Goal: Task Accomplishment & Management: Complete application form

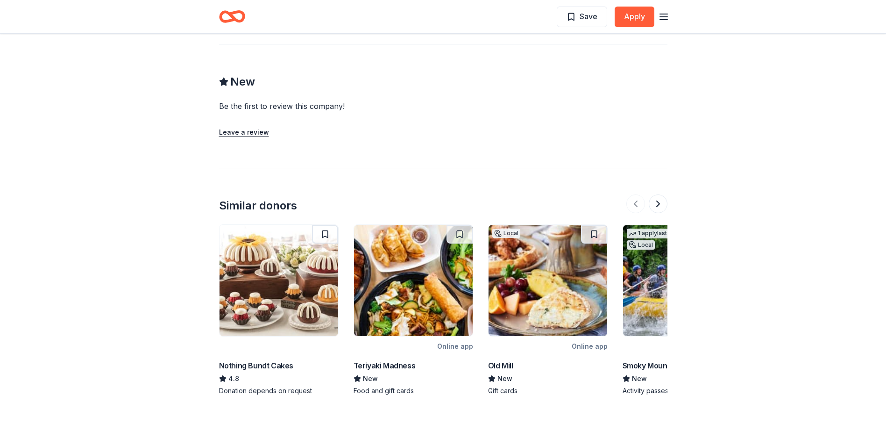
scroll to position [981, 0]
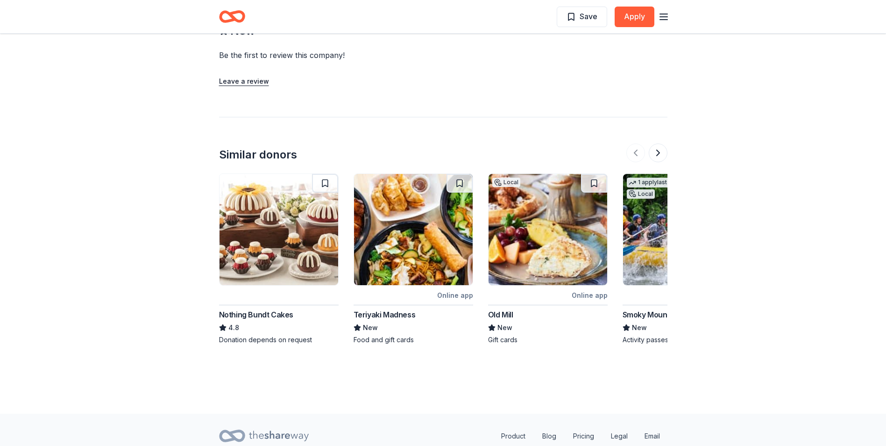
click at [276, 211] on img at bounding box center [279, 229] width 119 height 111
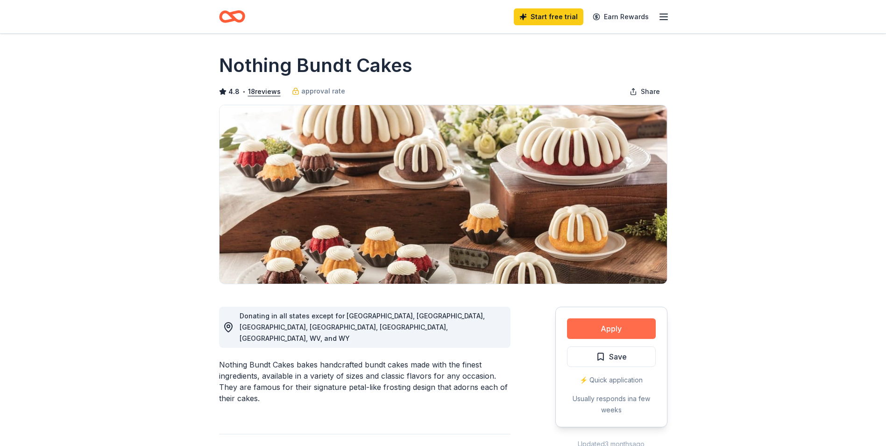
click at [626, 328] on button "Apply" at bounding box center [611, 328] width 89 height 21
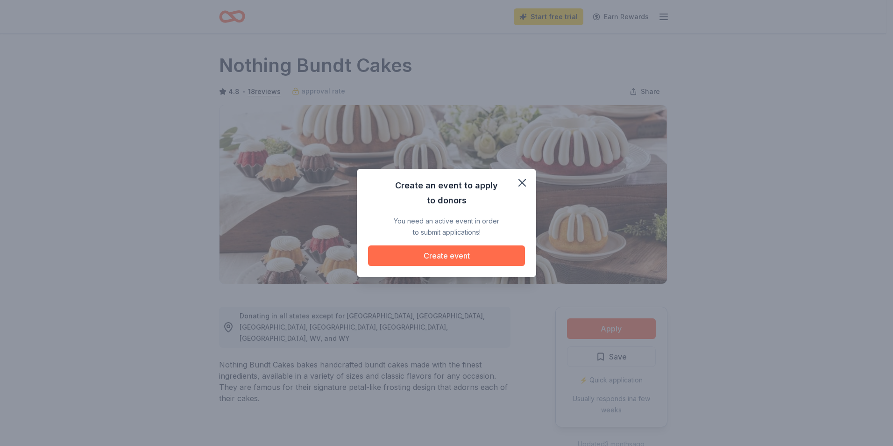
click at [454, 257] on button "Create event" at bounding box center [446, 255] width 157 height 21
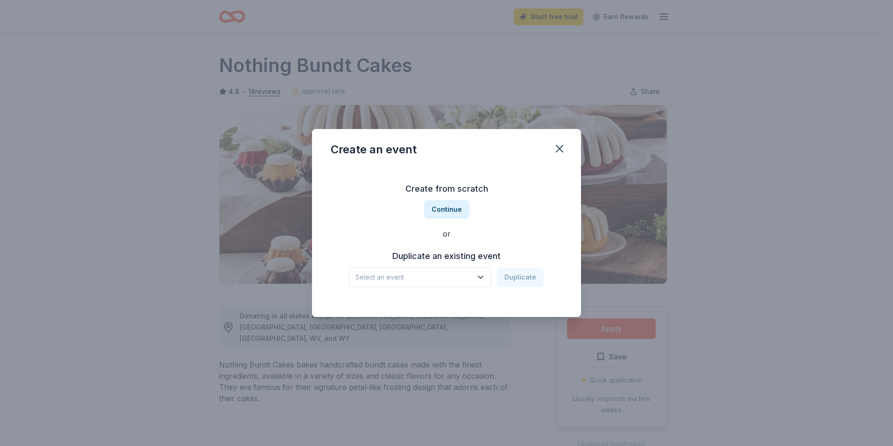
click at [443, 273] on span "Select an event" at bounding box center [414, 277] width 117 height 11
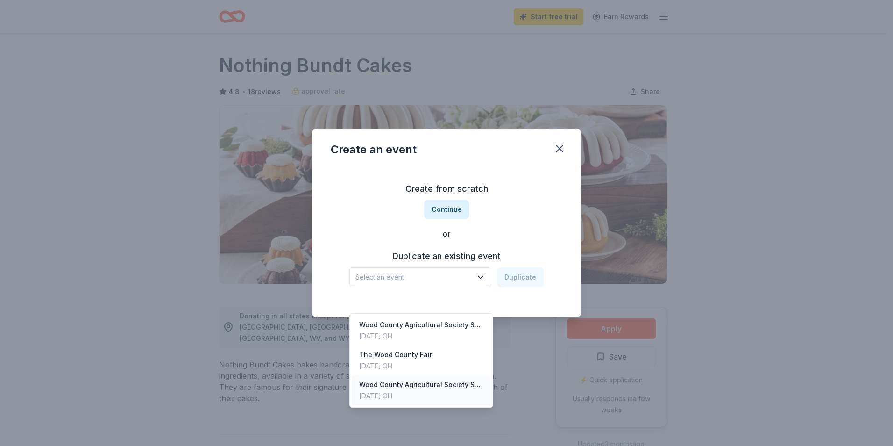
click at [440, 390] on div "Jan 25, 2025 · OH" at bounding box center [421, 395] width 124 height 11
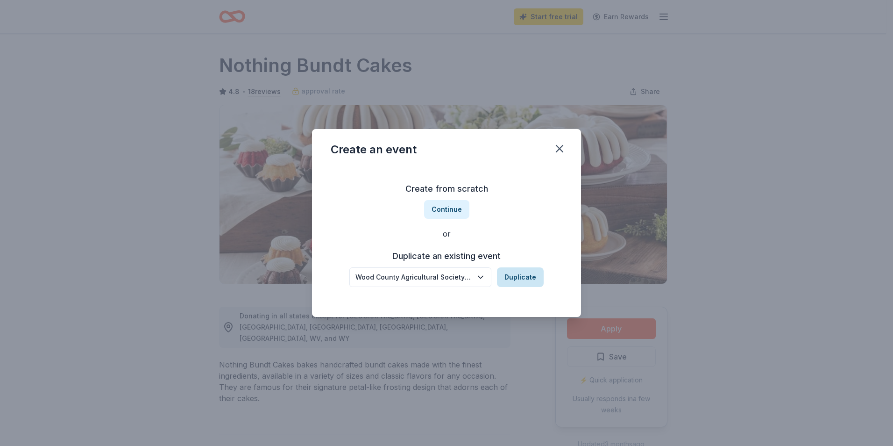
click at [519, 279] on button "Duplicate" at bounding box center [520, 277] width 47 height 20
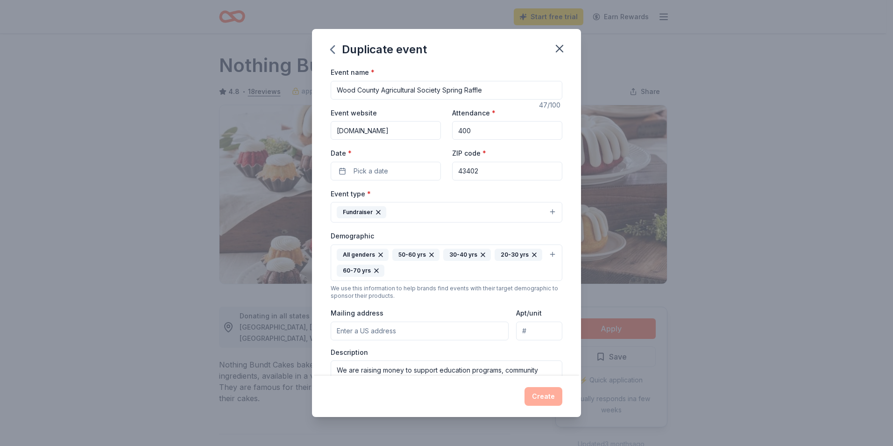
click at [481, 128] on input "400" at bounding box center [507, 130] width 110 height 19
type input "4"
type input "500"
click at [401, 167] on button "Pick a date" at bounding box center [386, 171] width 110 height 19
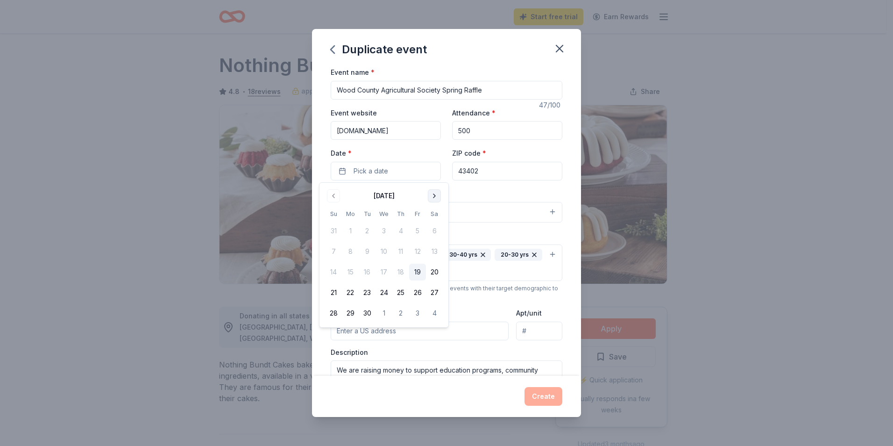
click at [432, 197] on button "Go to next month" at bounding box center [434, 195] width 13 height 13
click at [436, 196] on button "Go to next month" at bounding box center [434, 195] width 13 height 13
click at [436, 292] on button "24" at bounding box center [434, 292] width 17 height 17
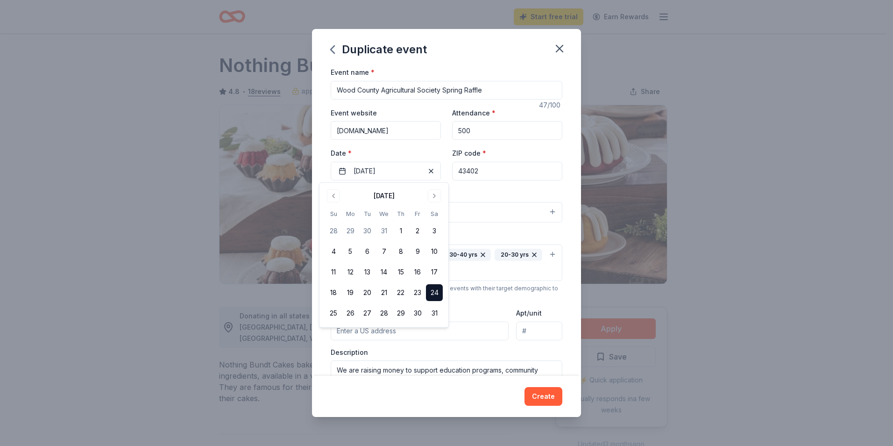
click at [566, 198] on div "Event name * Wood County Agricultural Society Spring Raffle 47 /100 Event websi…" at bounding box center [446, 220] width 269 height 309
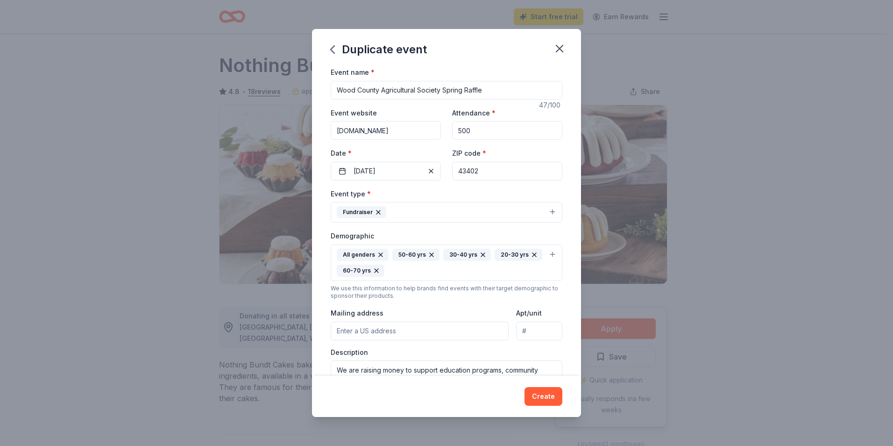
click at [419, 329] on input "Mailing address" at bounding box center [420, 331] width 178 height 19
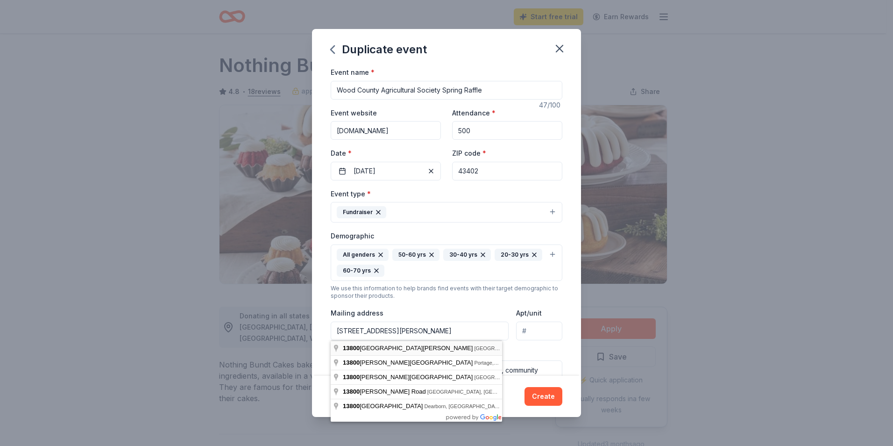
type input "13800 West Poe Road, Bowling Green, OH, 43402"
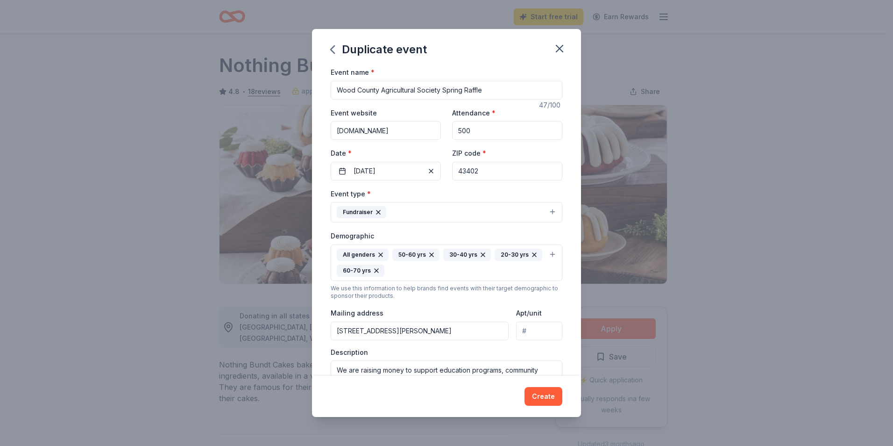
click at [536, 329] on input "Apt/unit" at bounding box center [539, 331] width 46 height 19
type input "1"
type input "p"
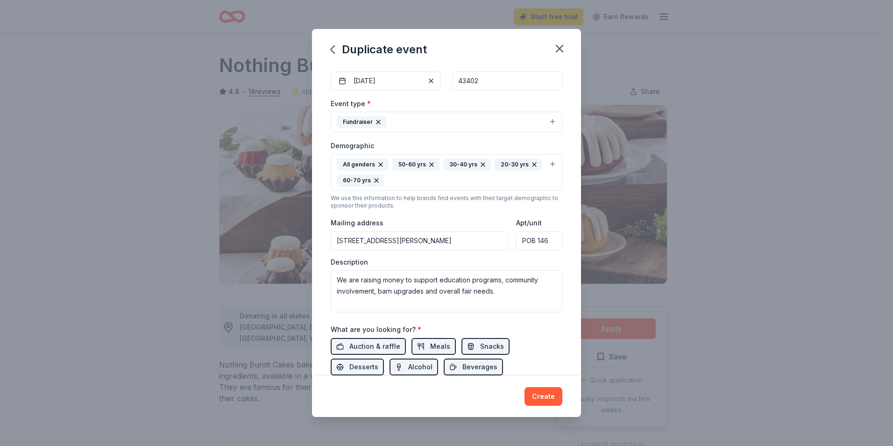
scroll to position [93, 0]
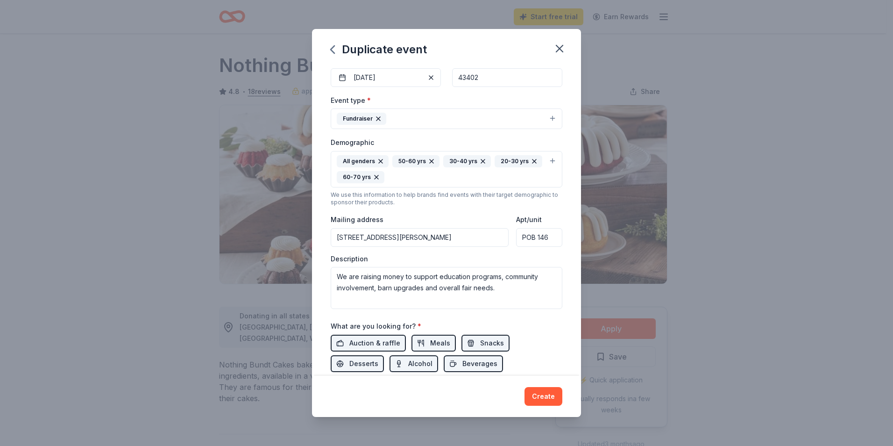
type input "POB 146"
click at [440, 280] on textarea "We are raising money to support education programs, community involvement, barn…" at bounding box center [447, 288] width 232 height 42
click at [367, 287] on textarea "We are raising money to support scholarship opportunities, education programs, …" at bounding box center [447, 288] width 232 height 42
click at [370, 296] on textarea "We are raising money to support scholarship opportunities, educational programs…" at bounding box center [447, 288] width 232 height 42
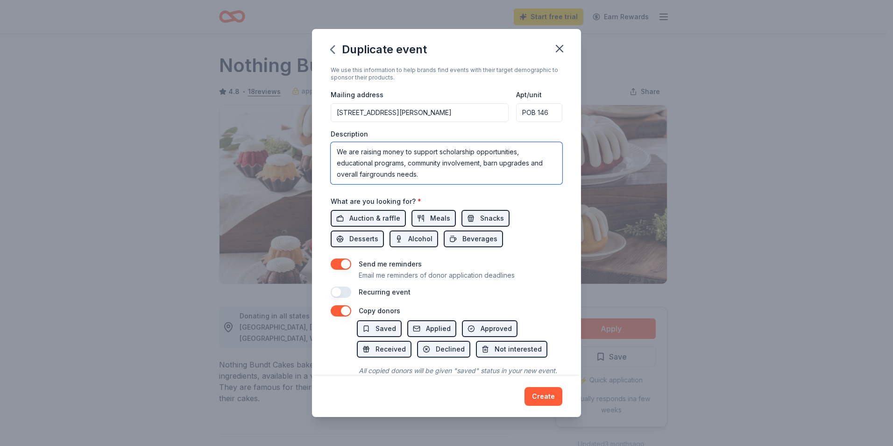
scroll to position [234, 0]
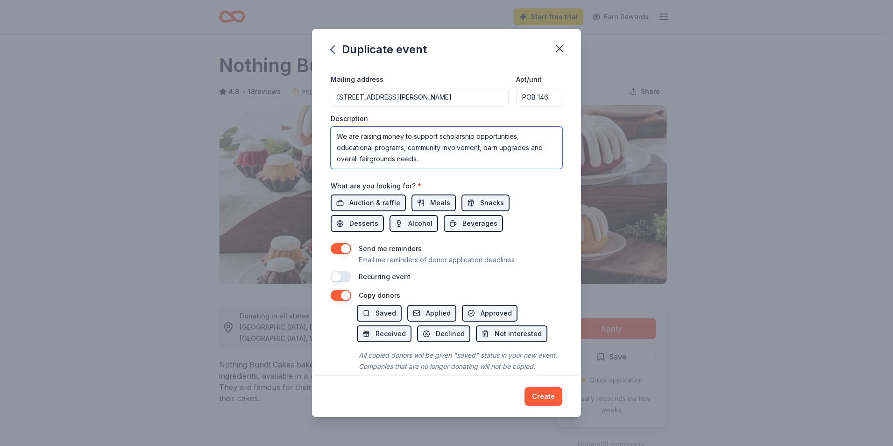
type textarea "We are raising money to support scholarship opportunities, educational programs…"
click at [524, 222] on div "Auction & raffle Meals Snacks Desserts Alcohol Beverages" at bounding box center [447, 212] width 232 height 37
click at [385, 203] on span "Auction & raffle" at bounding box center [375, 202] width 51 height 11
click at [387, 205] on span "Auction & raffle" at bounding box center [375, 202] width 51 height 11
click at [374, 224] on span "Desserts" at bounding box center [364, 223] width 29 height 11
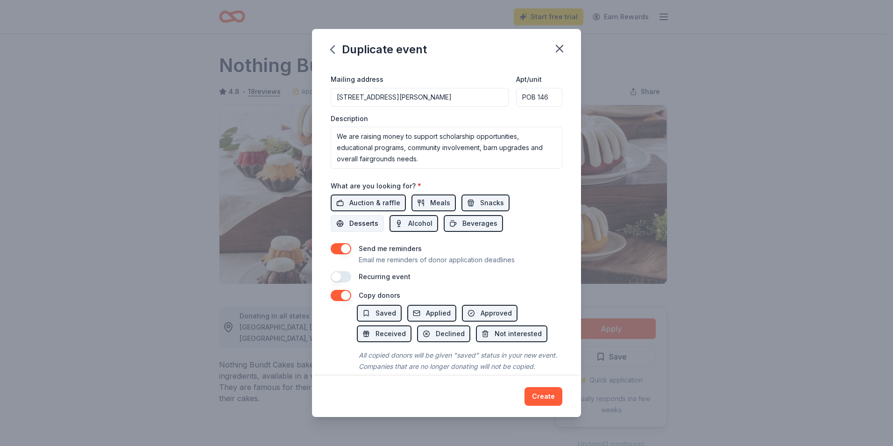
click at [374, 224] on span "Desserts" at bounding box center [364, 223] width 29 height 11
click at [344, 277] on button "button" at bounding box center [341, 276] width 21 height 11
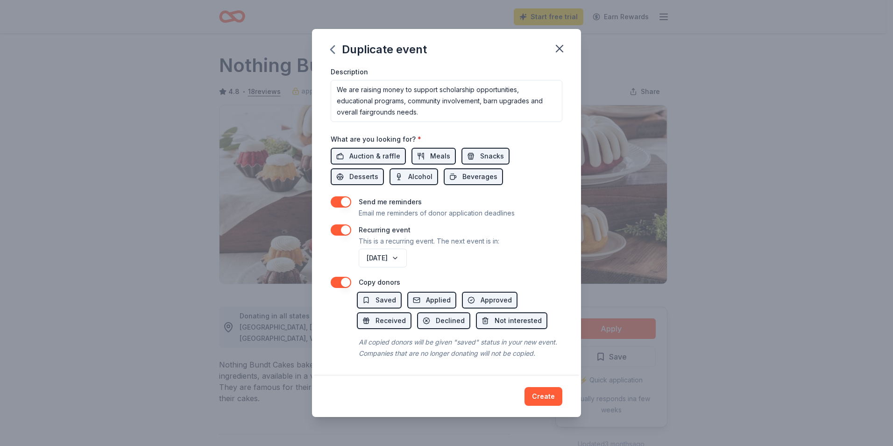
scroll to position [292, 0]
click at [545, 396] on button "Create" at bounding box center [544, 396] width 38 height 19
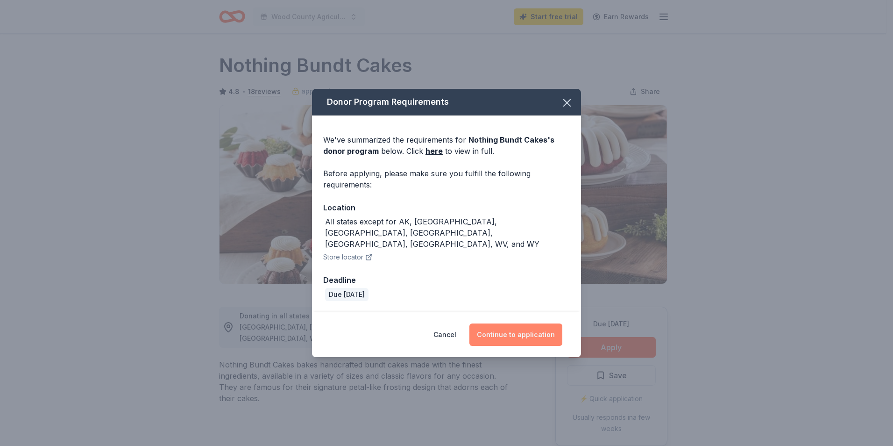
click at [518, 323] on button "Continue to application" at bounding box center [516, 334] width 93 height 22
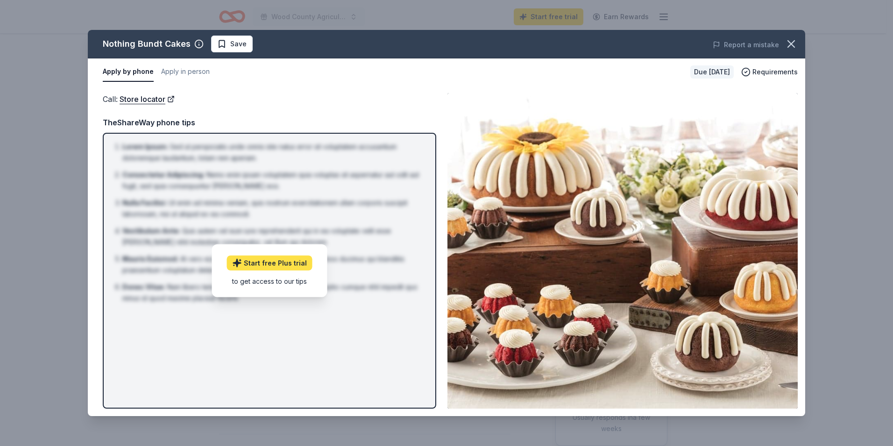
click at [274, 260] on link "Start free Plus trial" at bounding box center [270, 262] width 86 height 15
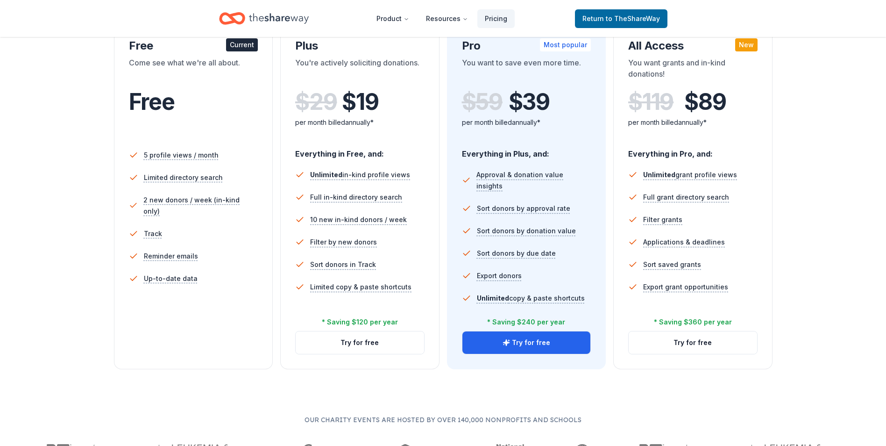
scroll to position [93, 0]
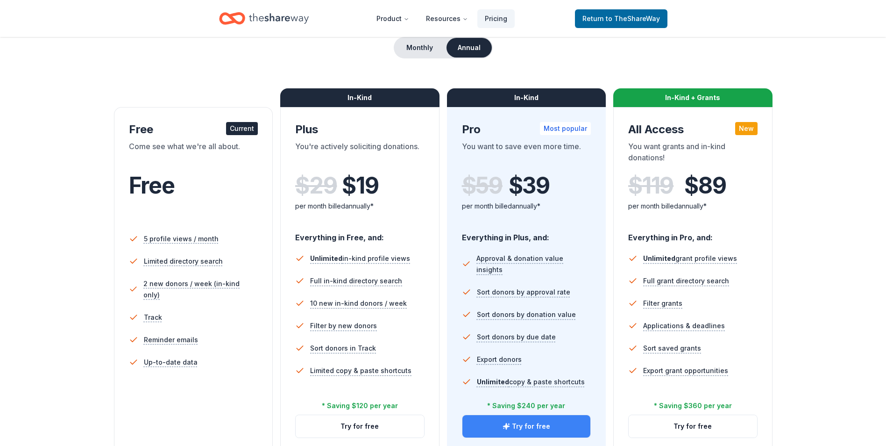
click at [527, 423] on button "Try for free" at bounding box center [527, 426] width 129 height 22
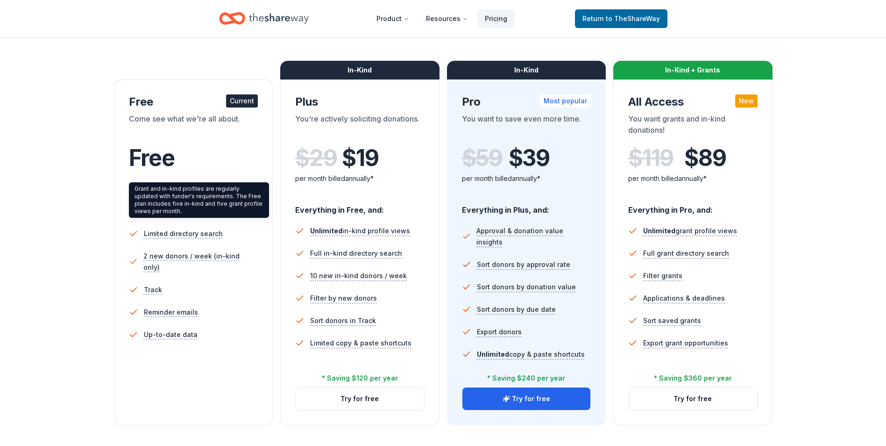
scroll to position [140, 0]
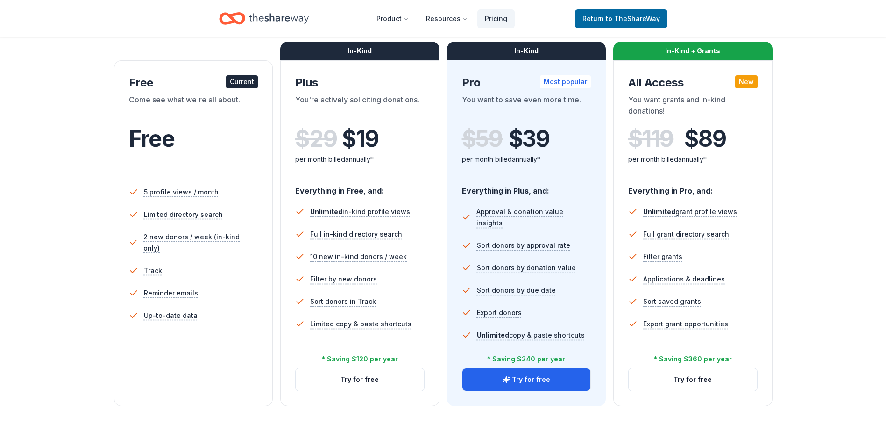
click at [228, 285] on li "Reminder emails" at bounding box center [193, 293] width 129 height 22
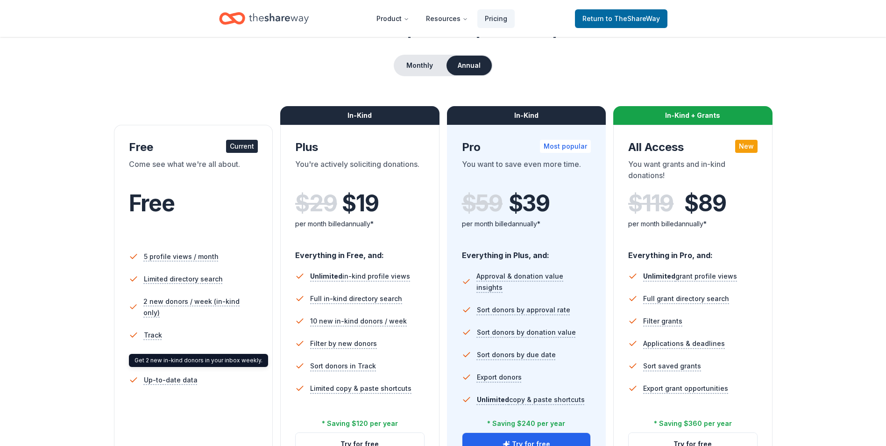
scroll to position [0, 0]
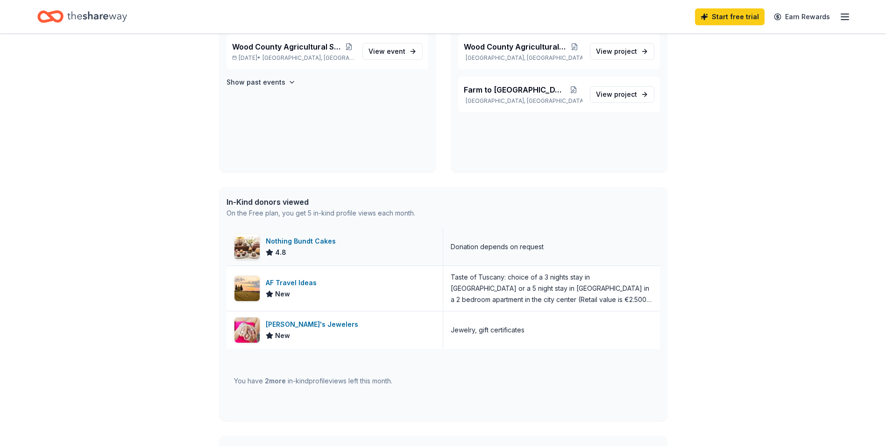
scroll to position [47, 0]
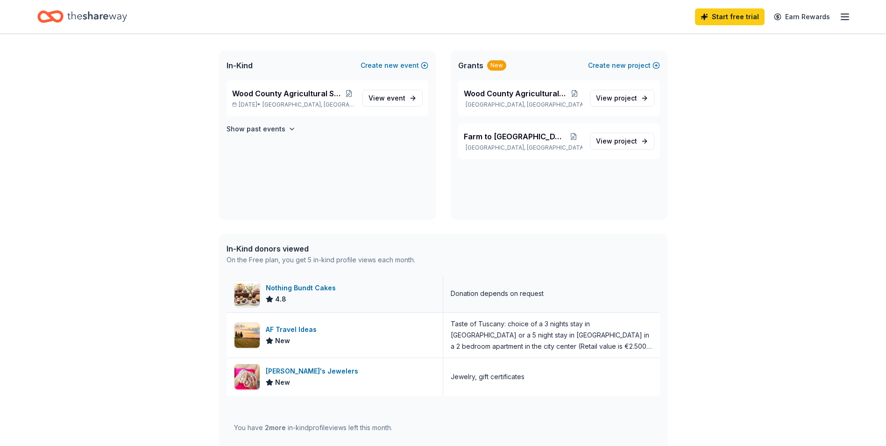
click at [374, 295] on div "Nothing Bundt Cakes 4.8" at bounding box center [335, 293] width 217 height 37
